Goal: Navigation & Orientation: Understand site structure

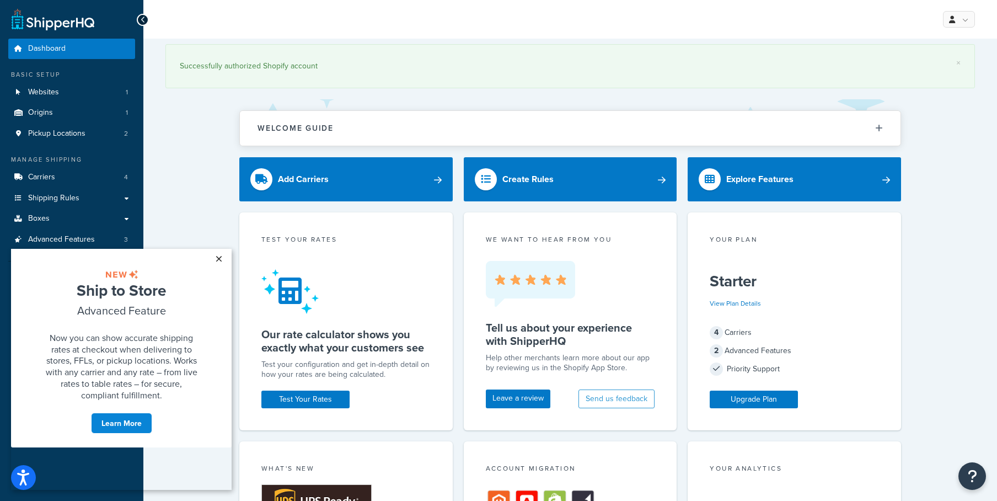
click at [221, 259] on link "×" at bounding box center [218, 259] width 19 height 20
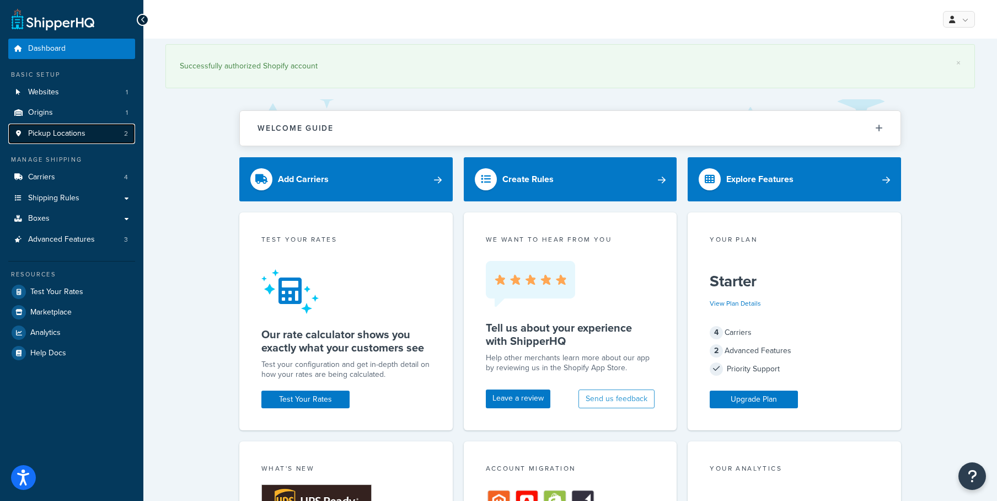
click at [48, 138] on span "Pickup Locations" at bounding box center [56, 133] width 57 height 9
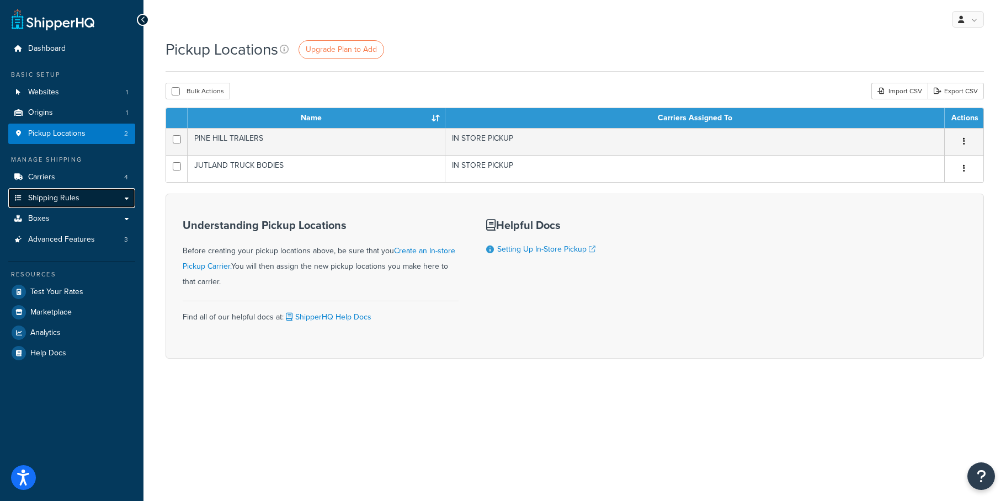
click at [60, 195] on span "Shipping Rules" at bounding box center [53, 198] width 51 height 9
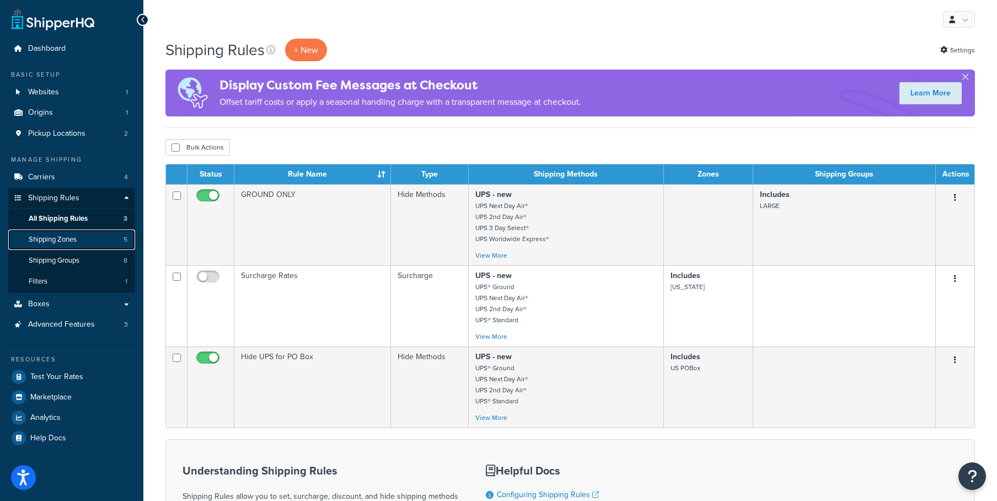
click at [61, 236] on span "Shipping Zones" at bounding box center [53, 239] width 48 height 9
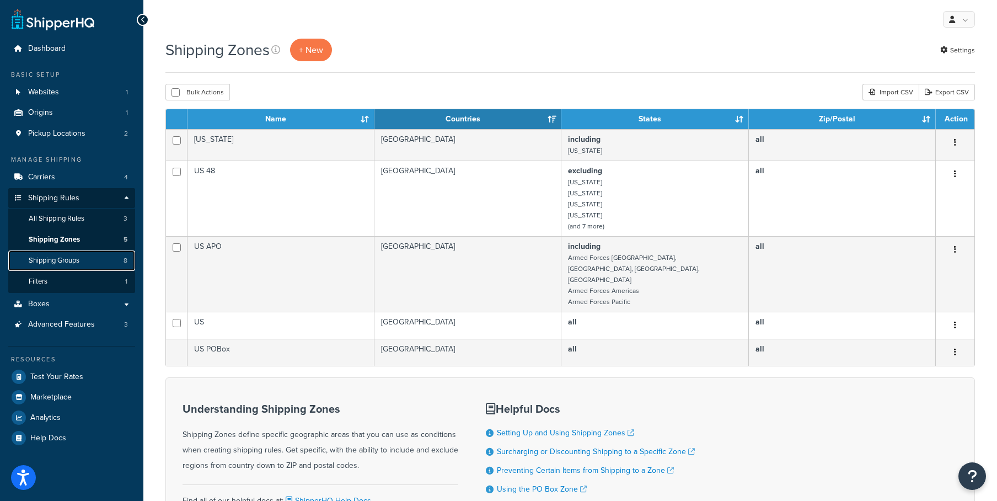
click at [66, 260] on span "Shipping Groups" at bounding box center [54, 260] width 51 height 9
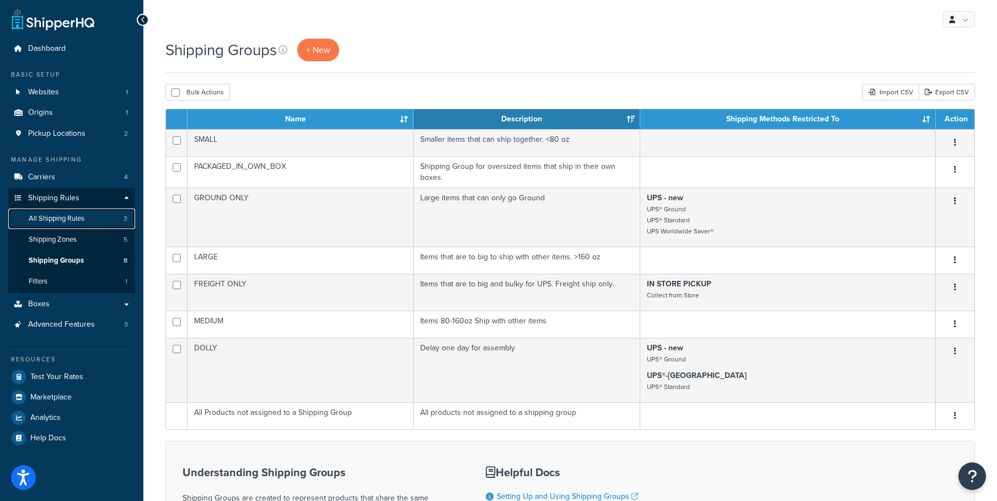
click at [64, 218] on span "All Shipping Rules" at bounding box center [57, 218] width 56 height 9
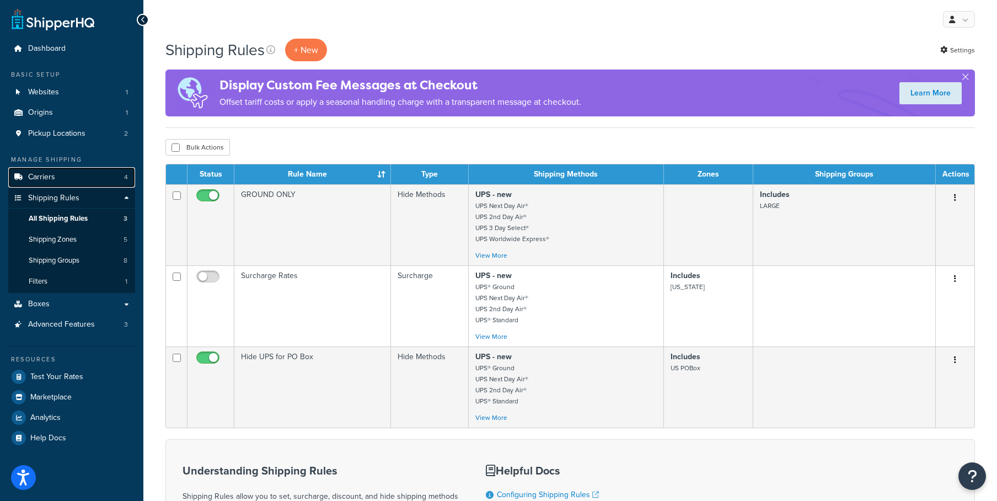
click at [63, 177] on link "Carriers 4" at bounding box center [71, 177] width 127 height 20
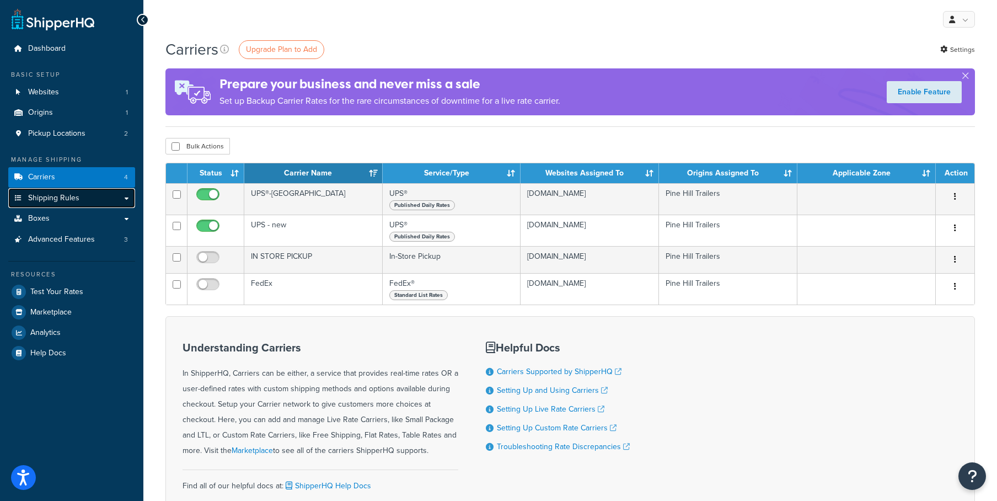
click at [53, 201] on span "Shipping Rules" at bounding box center [53, 198] width 51 height 9
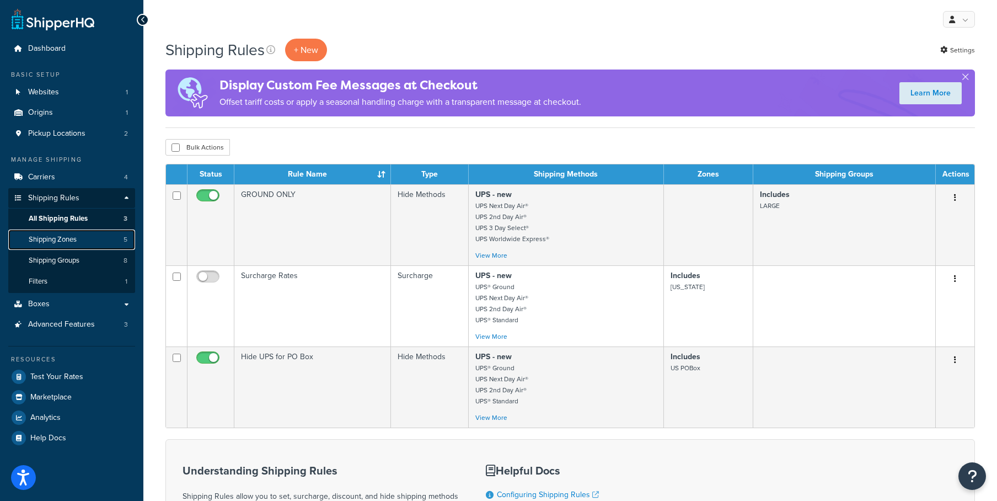
click at [63, 243] on span "Shipping Zones" at bounding box center [53, 239] width 48 height 9
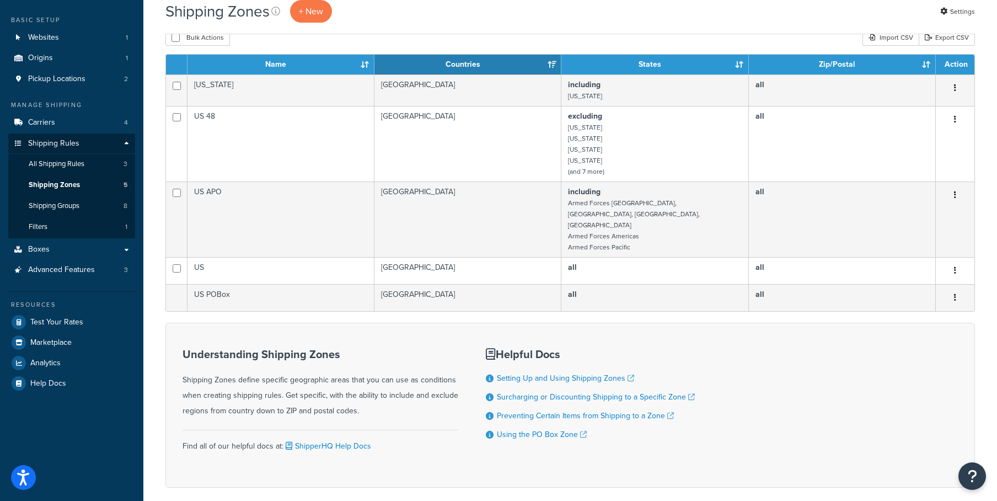
scroll to position [30, 0]
